Goal: Information Seeking & Learning: Learn about a topic

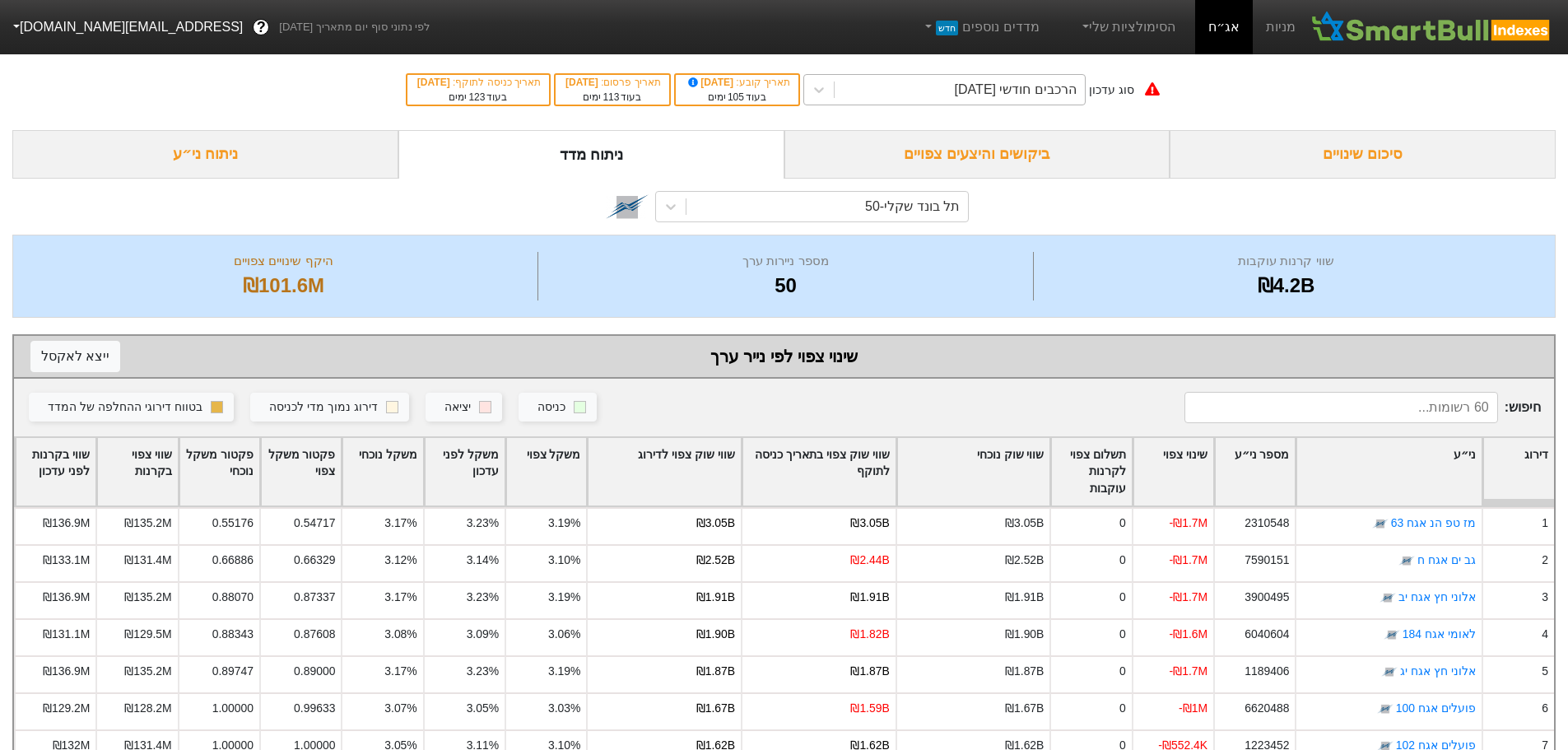
click at [918, 92] on div "הרכבים חודשי [DATE]" at bounding box center [959, 90] width 250 height 30
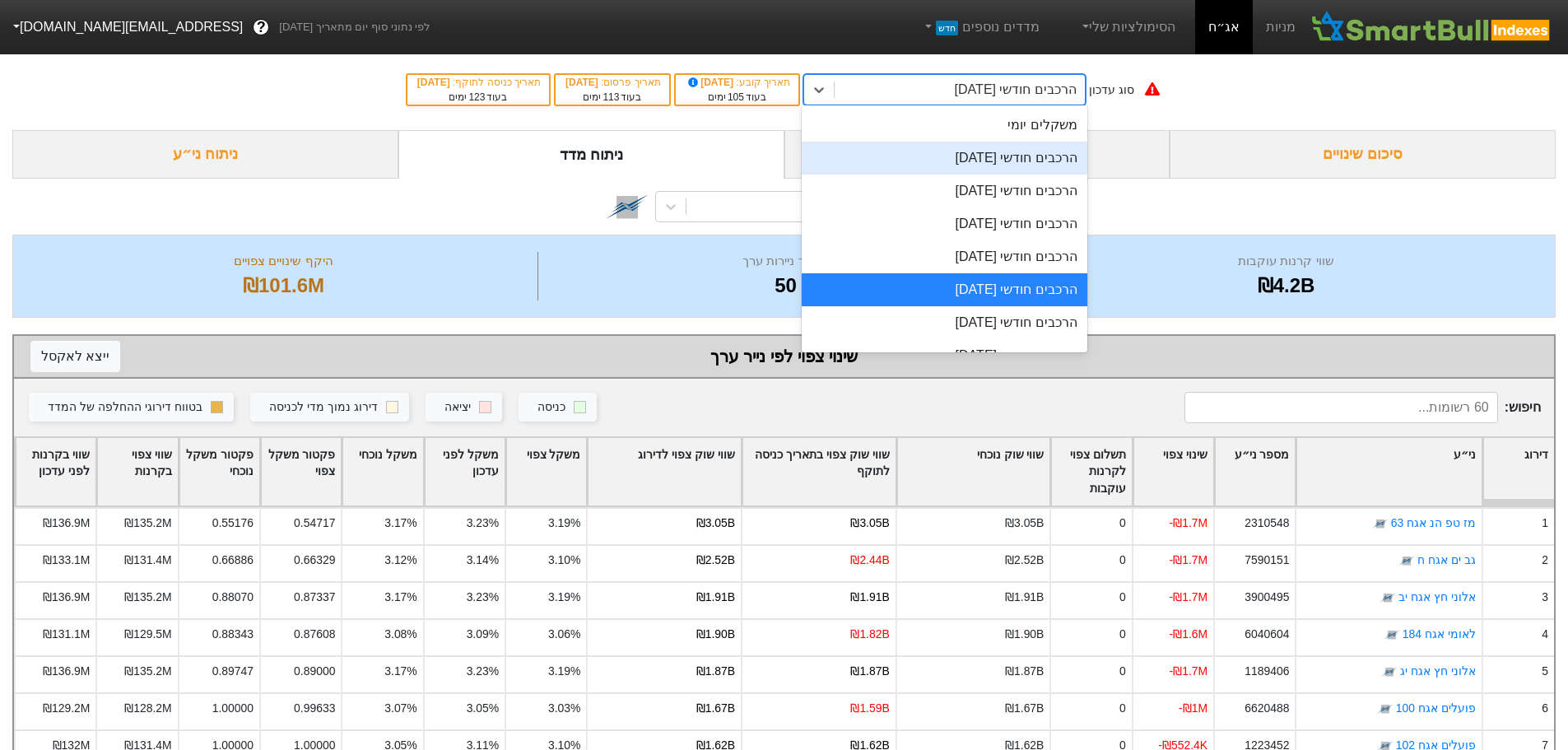
click at [955, 160] on div "הרכבים חודשי [DATE]" at bounding box center [944, 158] width 286 height 33
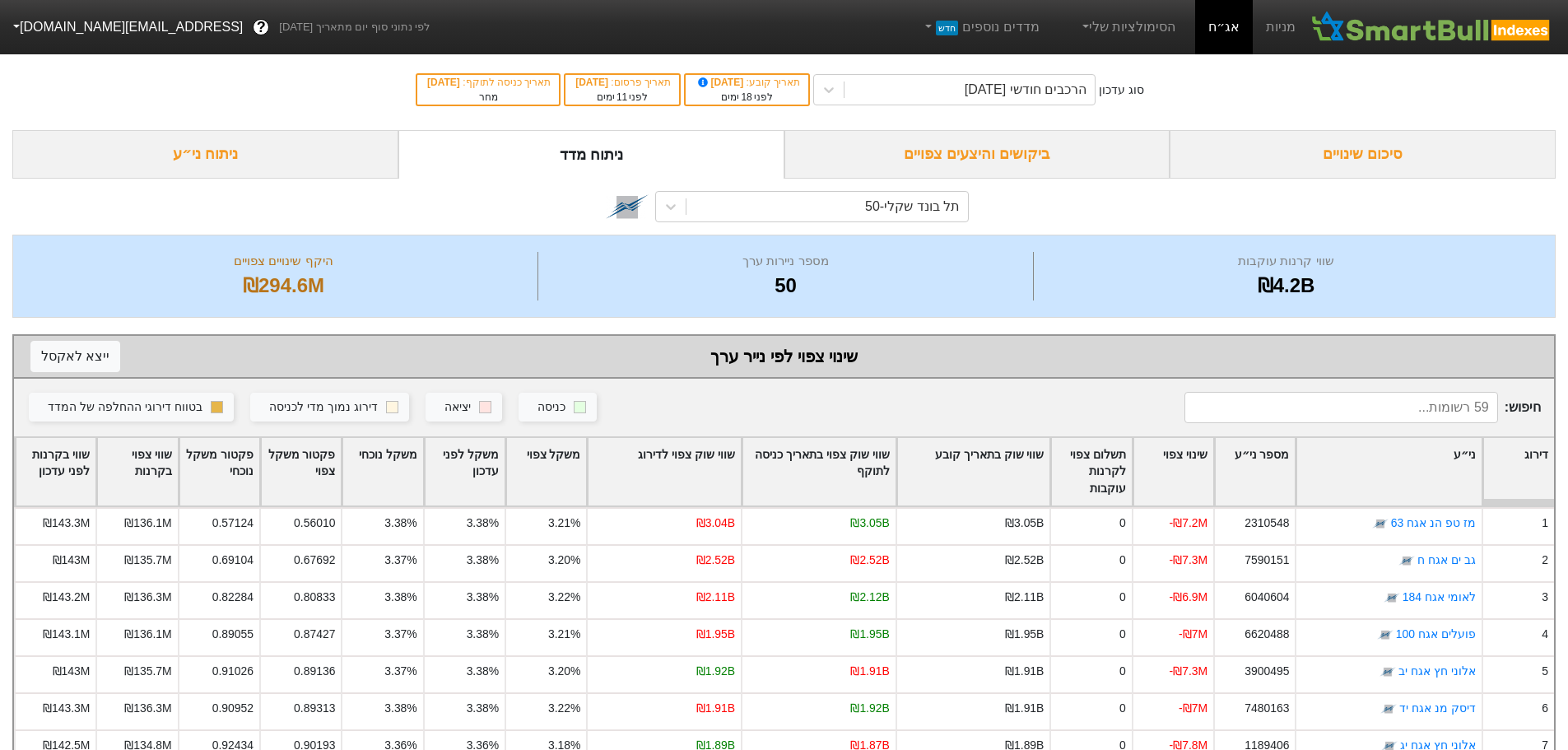
click at [1269, 409] on input at bounding box center [1341, 407] width 314 height 31
click at [1027, 150] on div "ביקושים והיצעים צפויים" at bounding box center [977, 154] width 386 height 48
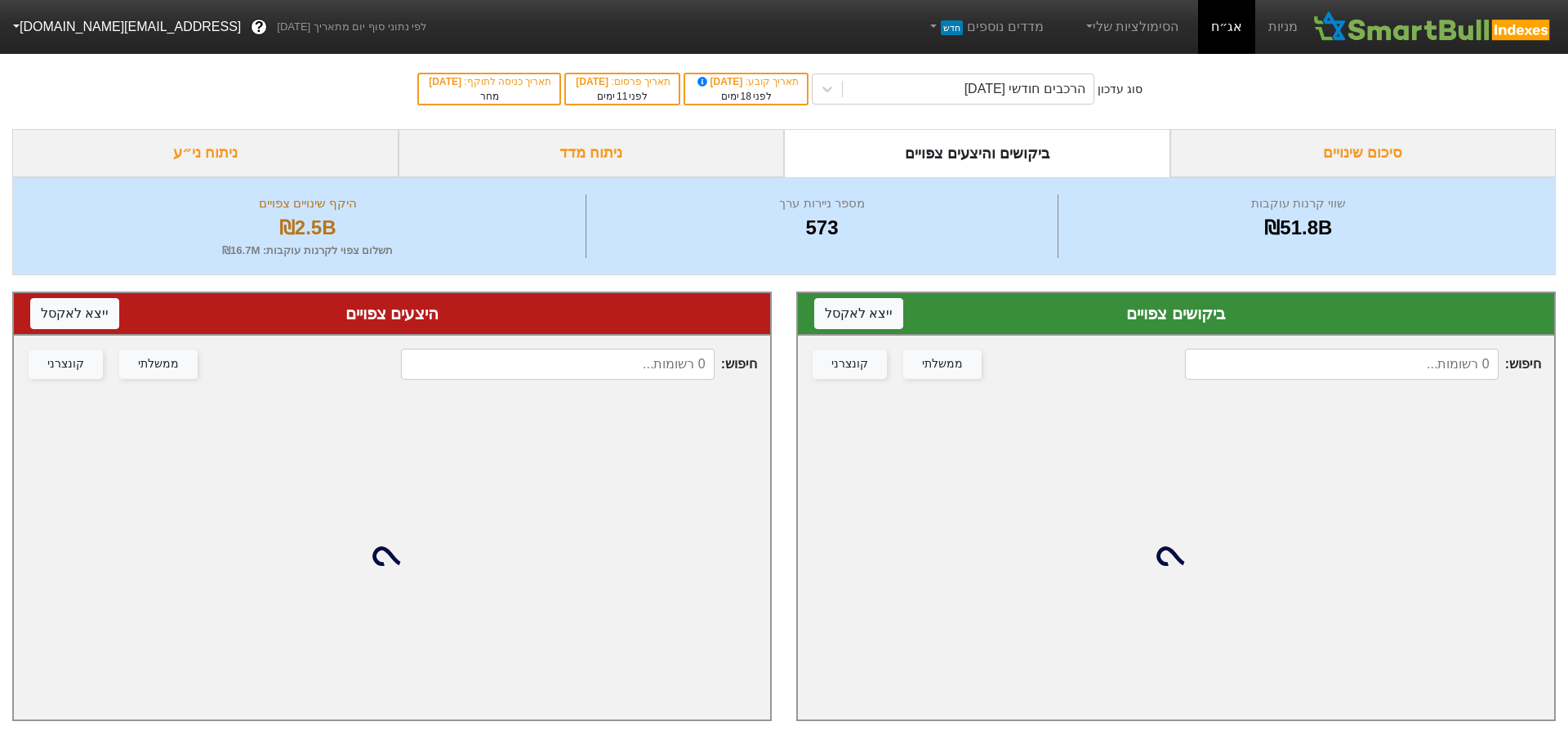
click at [1307, 357] on input at bounding box center [1341, 364] width 313 height 31
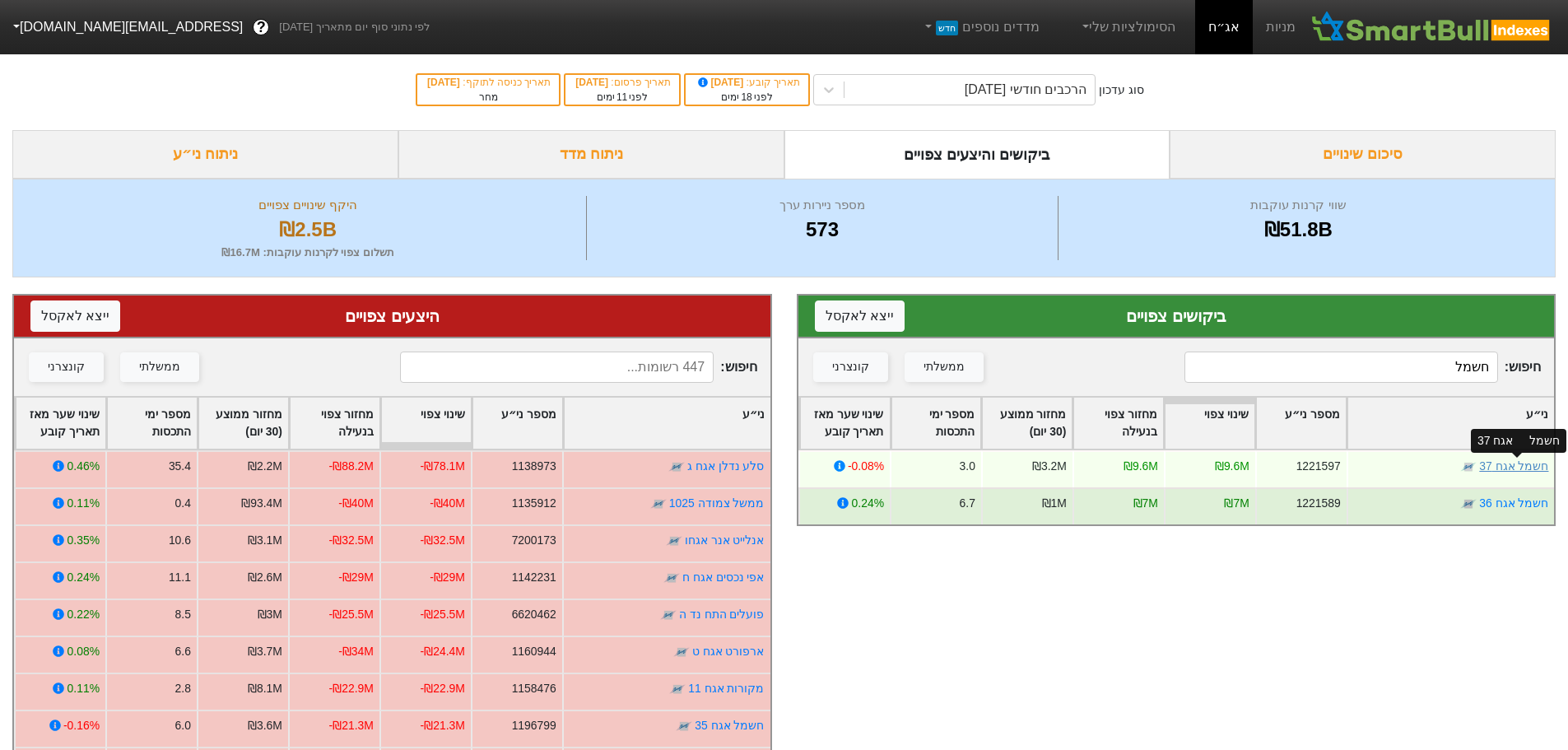
type input "חשמל"
click at [1510, 466] on link "חשמל אגח 37" at bounding box center [1514, 466] width 70 height 14
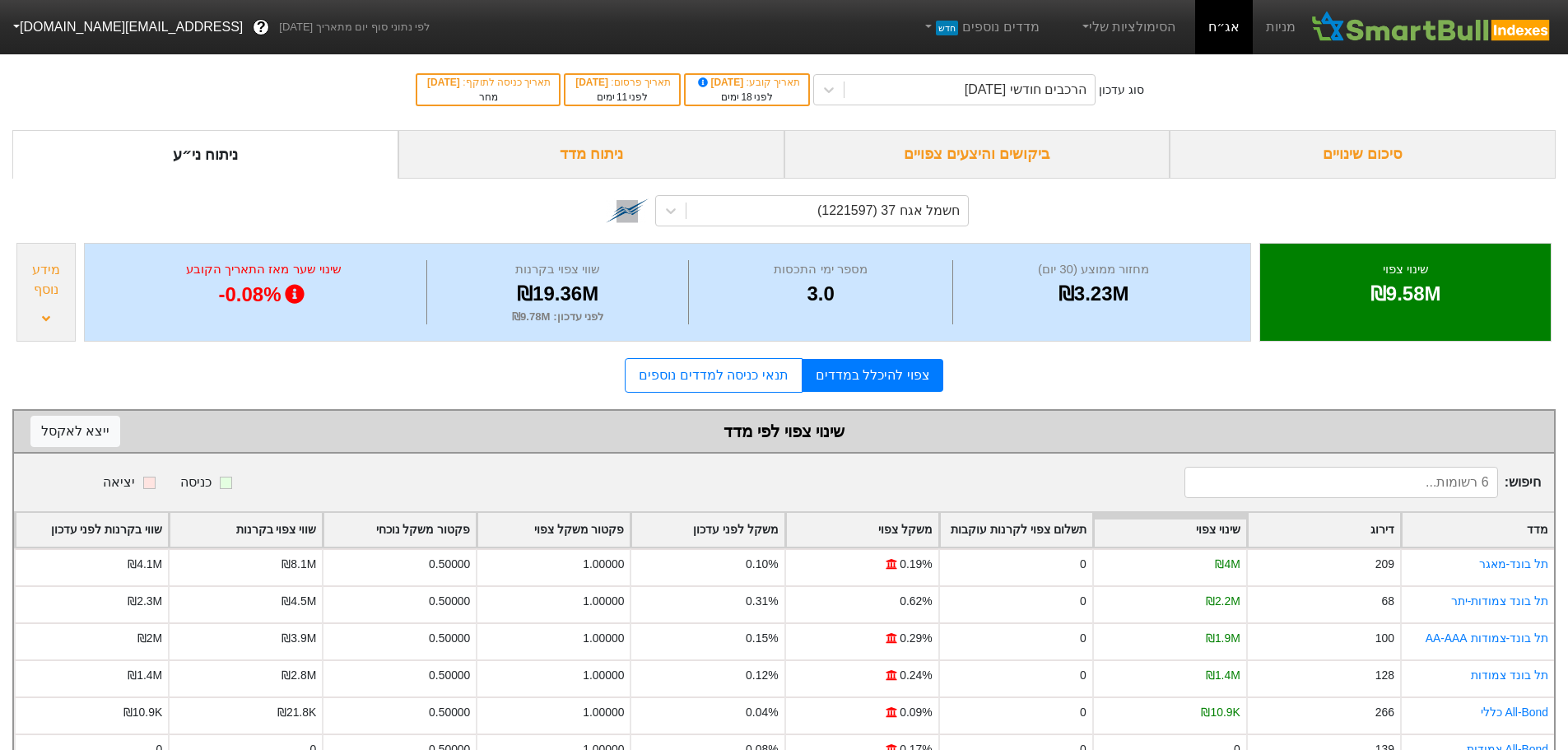
scroll to position [51, 0]
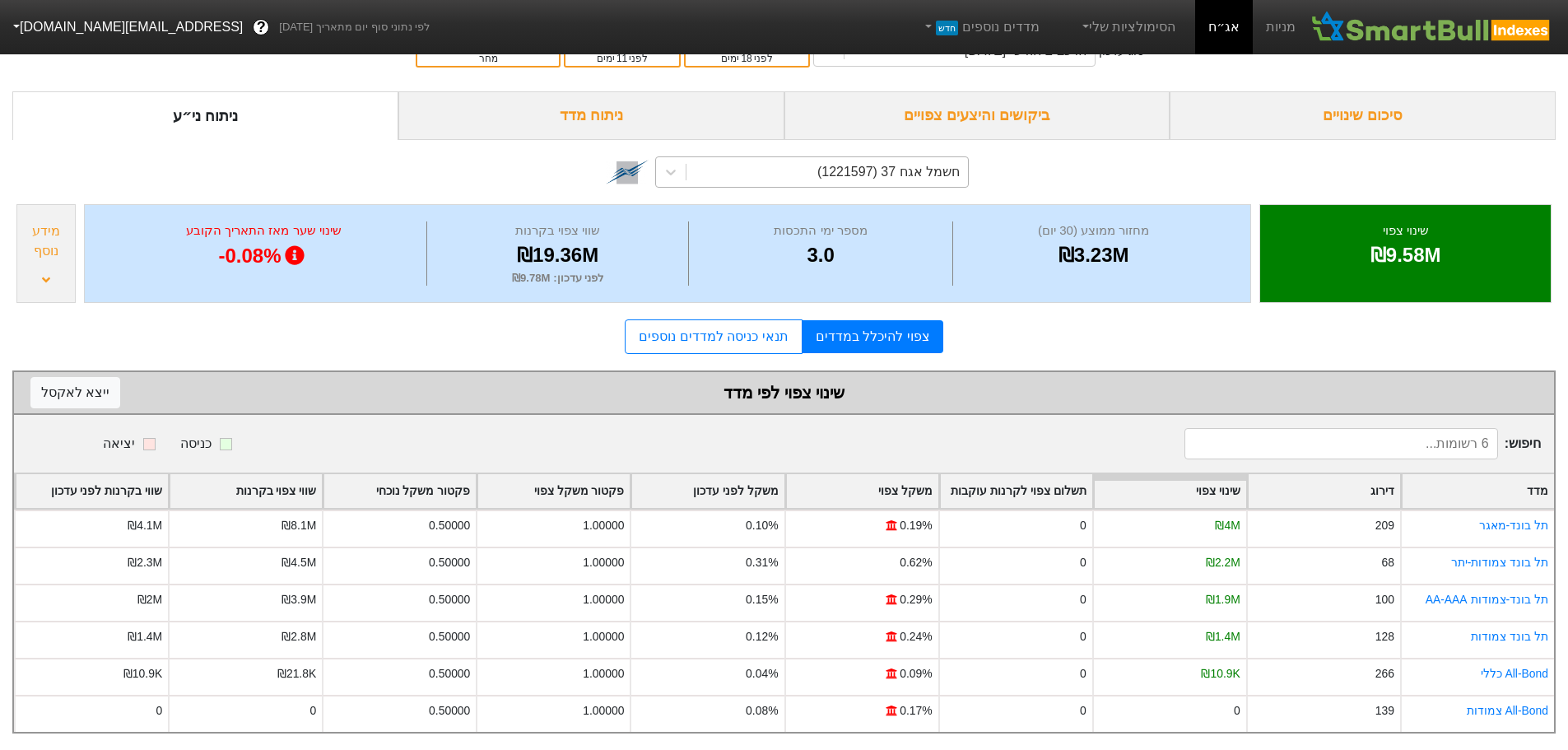
click at [866, 162] on div "חשמל אגח 37 (1221597)" at bounding box center [888, 172] width 142 height 19
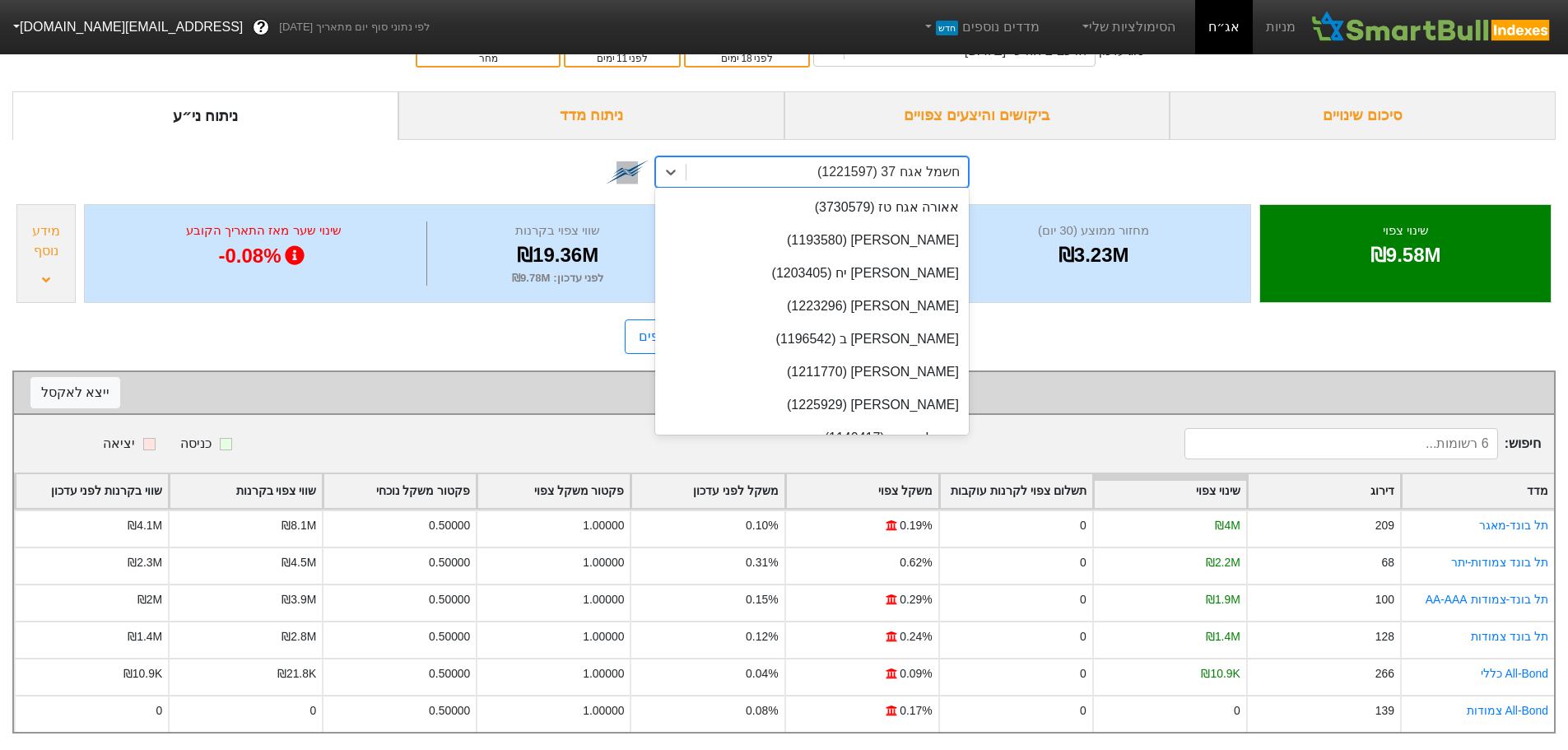
scroll to position [12539, 0]
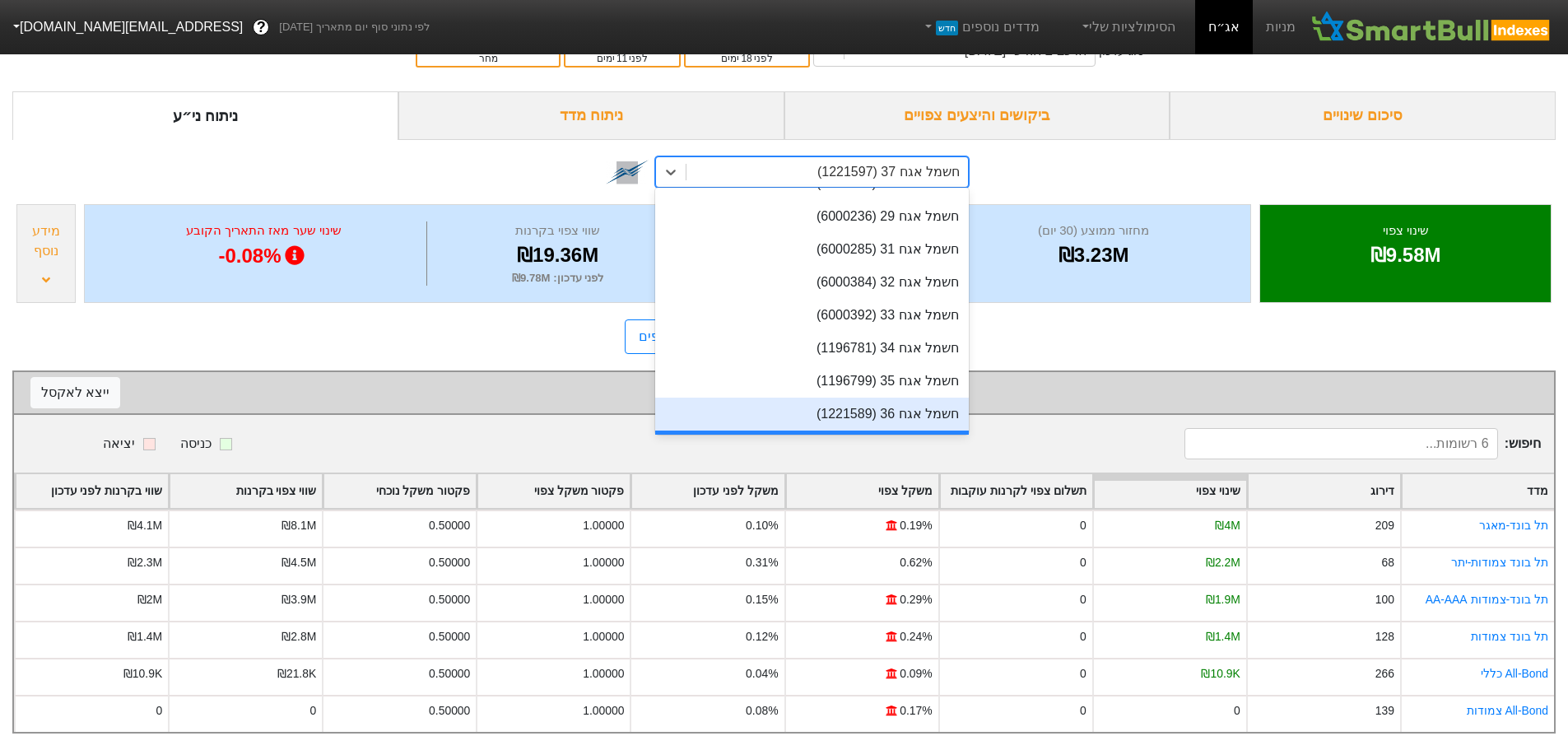
click at [848, 398] on div "חשמל אגח 36 (1221589)" at bounding box center [812, 414] width 314 height 33
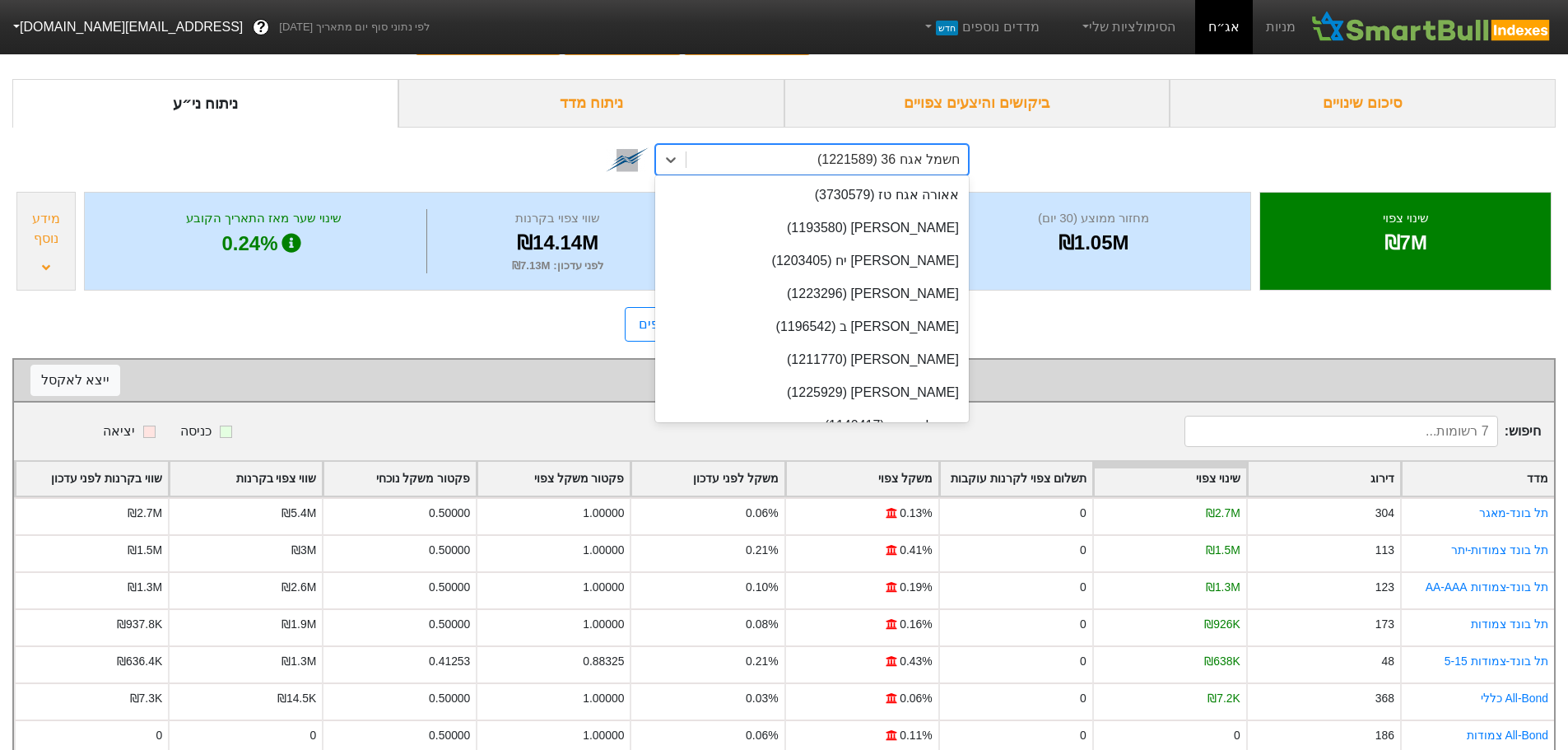
click at [846, 156] on div "חשמל אגח 36 (1221589)" at bounding box center [888, 159] width 142 height 19
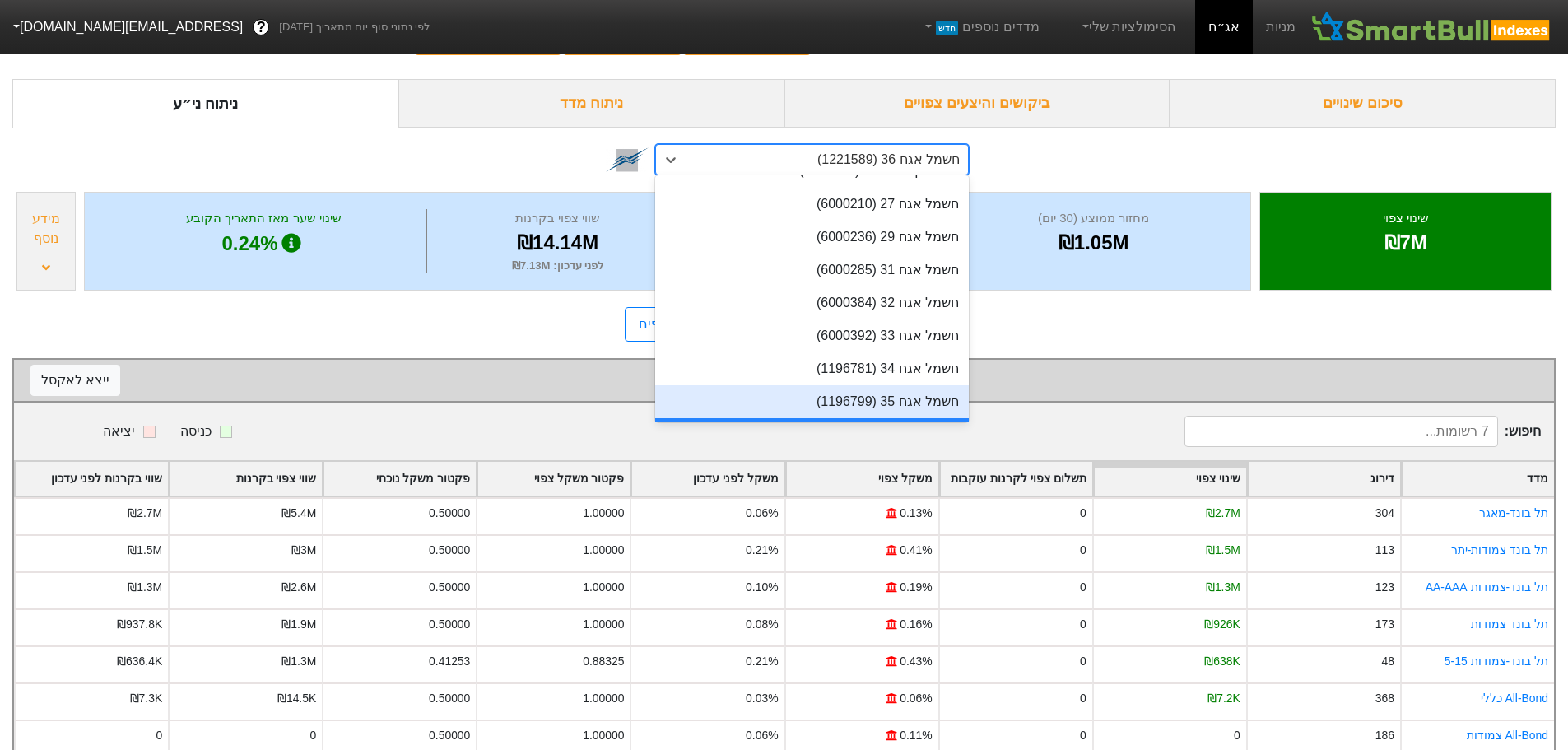
scroll to position [12588, 0]
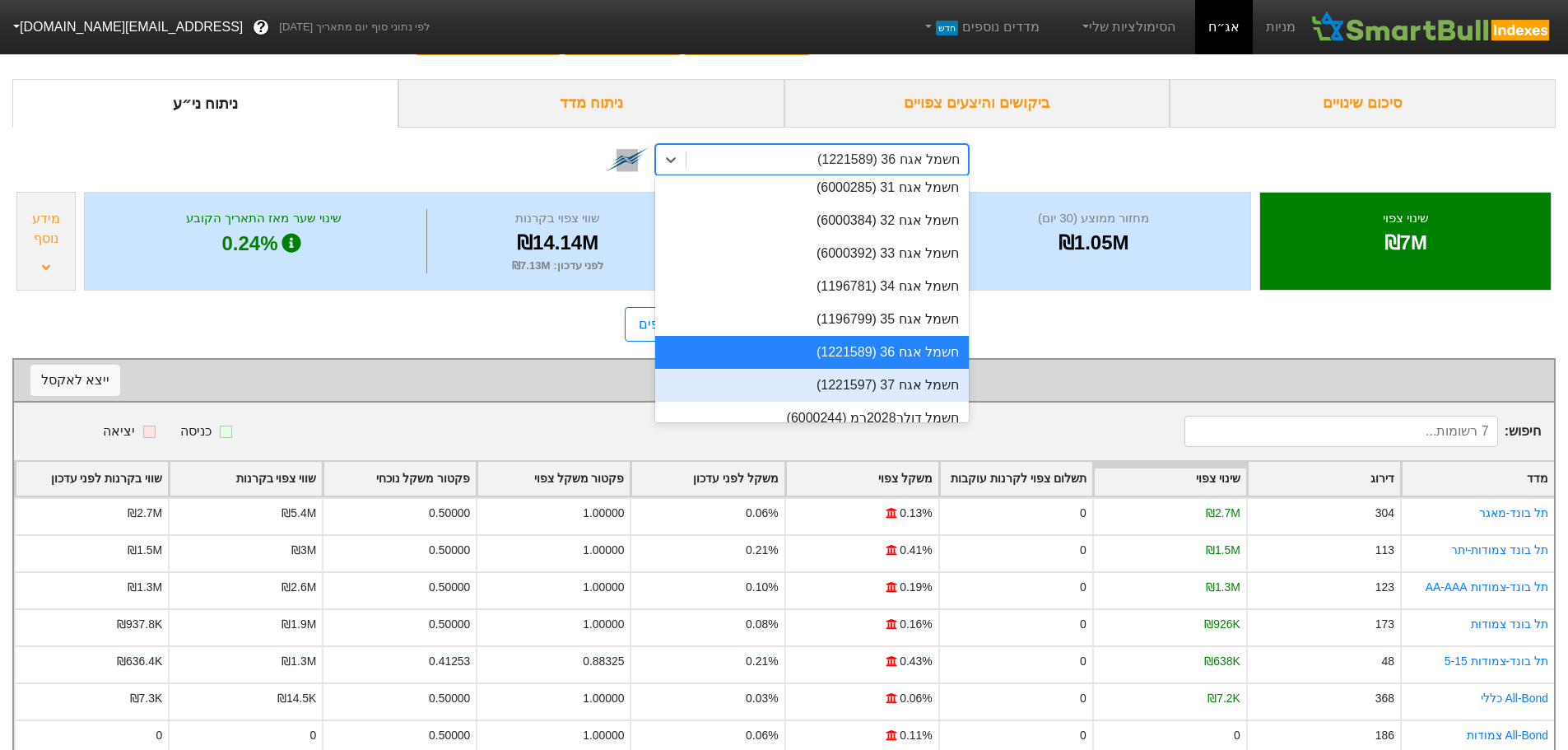
click at [862, 369] on div "חשמל אגח 37 (1221597)" at bounding box center [812, 385] width 314 height 33
